Goal: Information Seeking & Learning: Learn about a topic

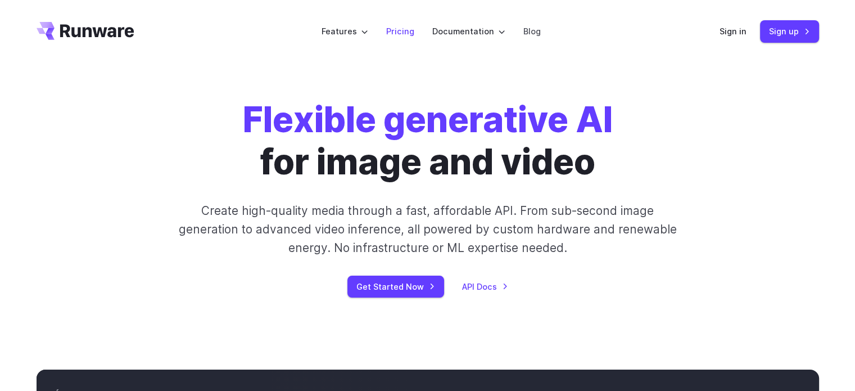
click at [405, 29] on link "Pricing" at bounding box center [400, 31] width 28 height 13
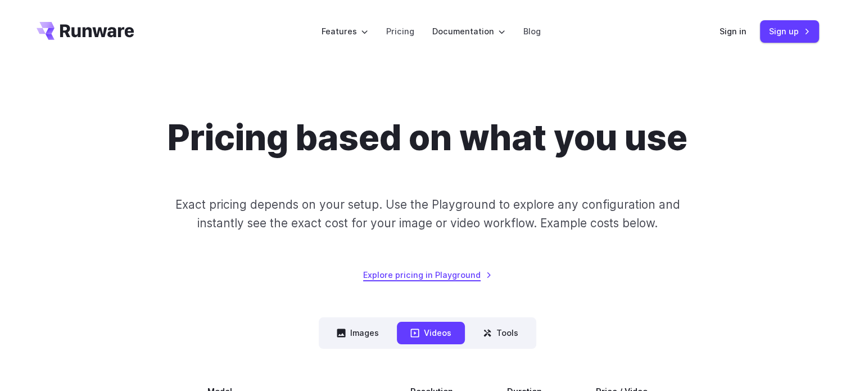
click at [445, 274] on link "Explore pricing in Playground" at bounding box center [427, 274] width 129 height 13
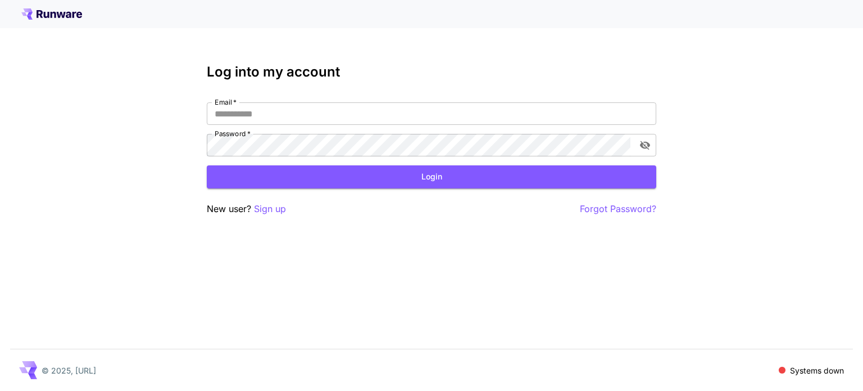
click at [35, 15] on icon at bounding box center [51, 13] width 61 height 11
click at [54, 12] on icon at bounding box center [54, 15] width 6 height 6
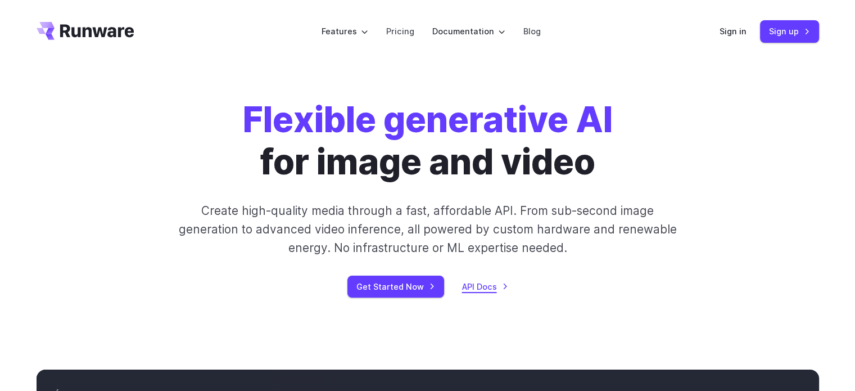
click at [480, 283] on link "API Docs" at bounding box center [485, 286] width 46 height 13
